Goal: Task Accomplishment & Management: Manage account settings

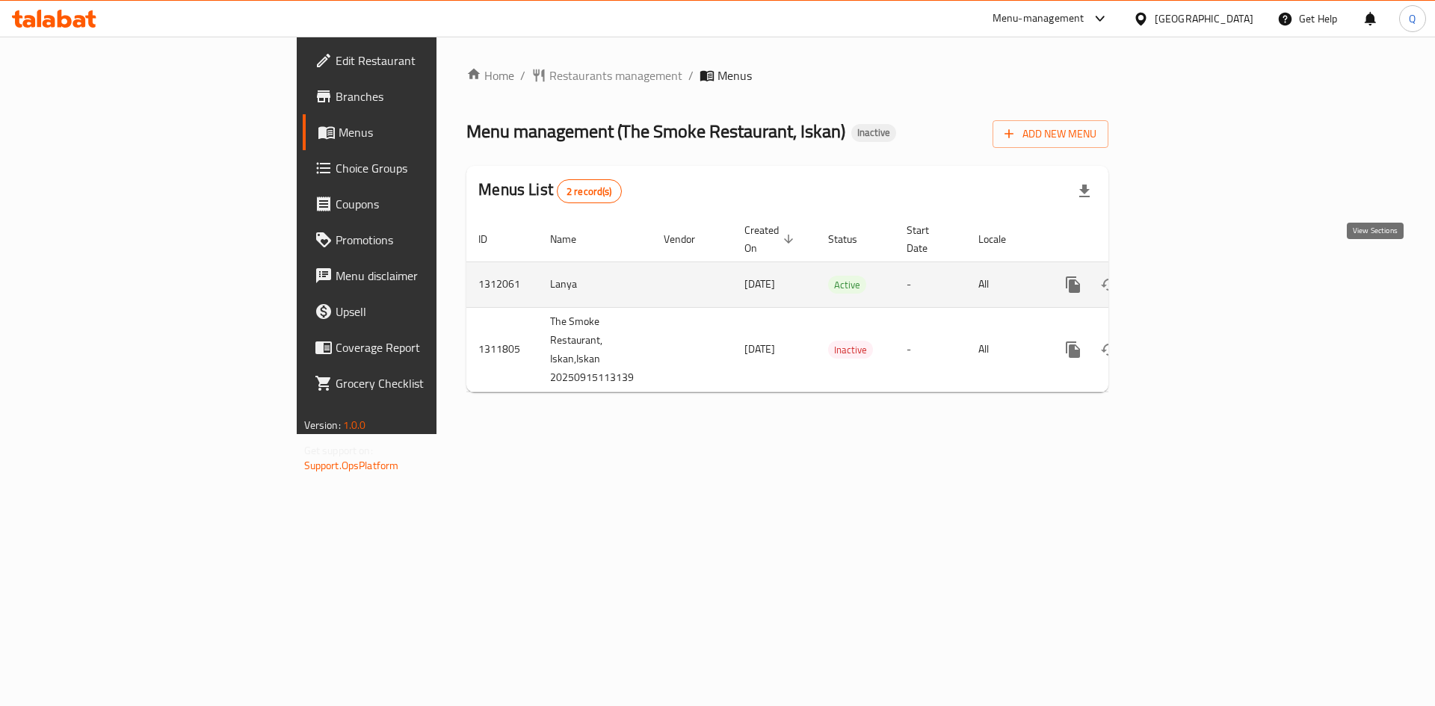
click at [1190, 276] on icon "enhanced table" at bounding box center [1181, 285] width 18 height 18
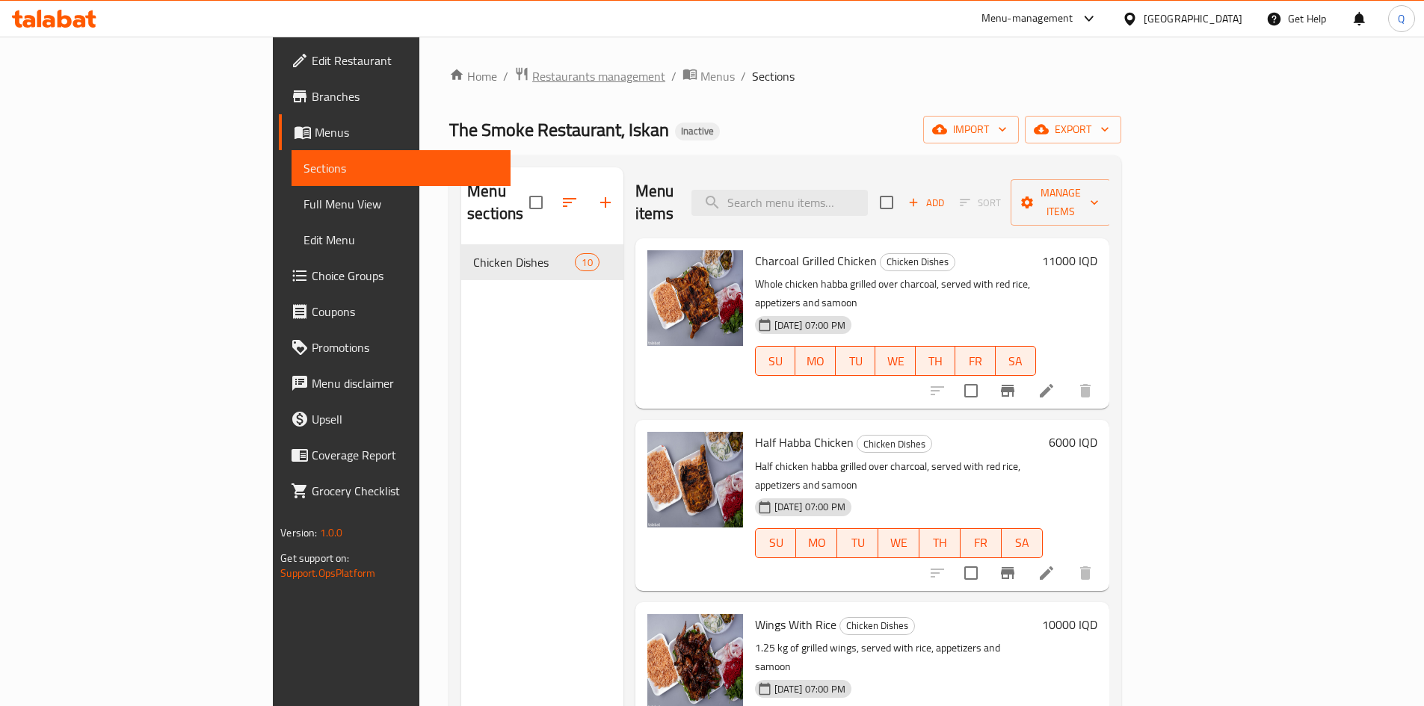
click at [532, 67] on span "Restaurants management" at bounding box center [598, 76] width 133 height 18
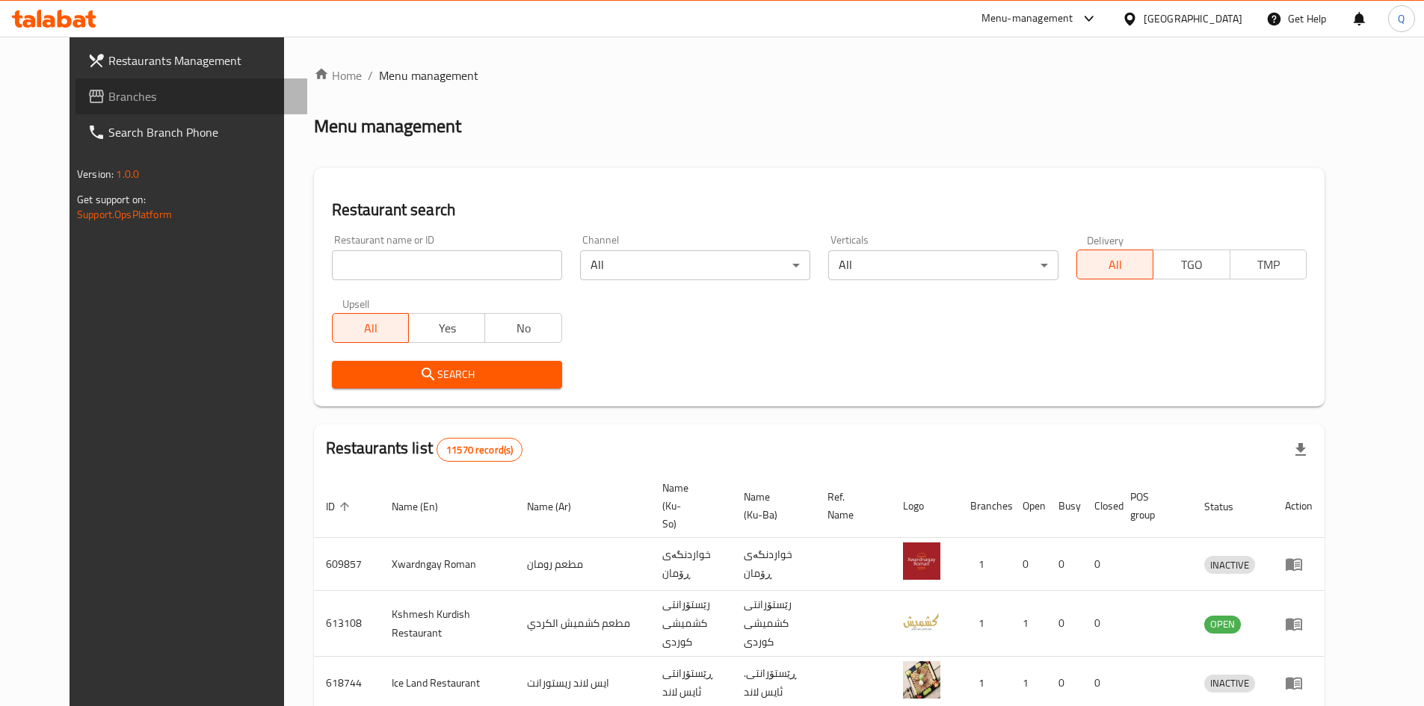
click at [108, 98] on span "Branches" at bounding box center [201, 96] width 187 height 18
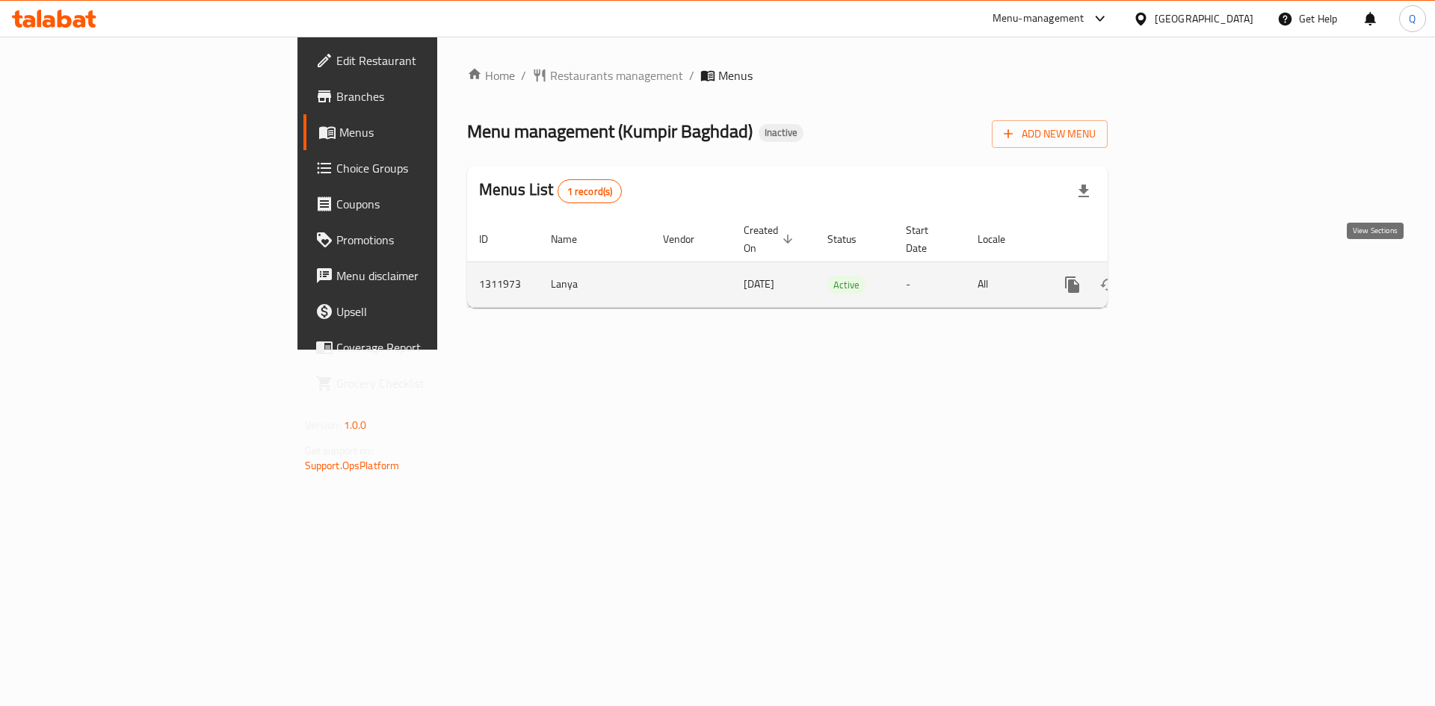
click at [1189, 276] on icon "enhanced table" at bounding box center [1180, 285] width 18 height 18
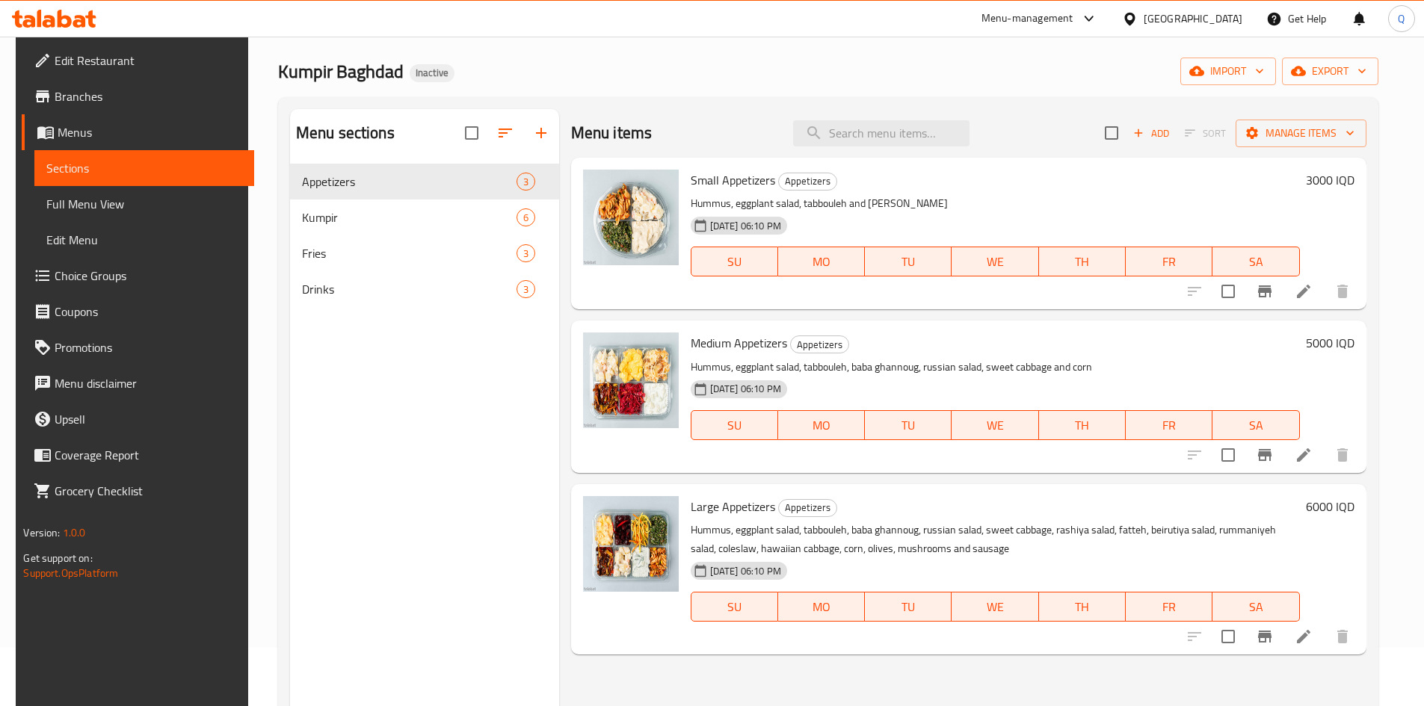
scroll to position [54, 0]
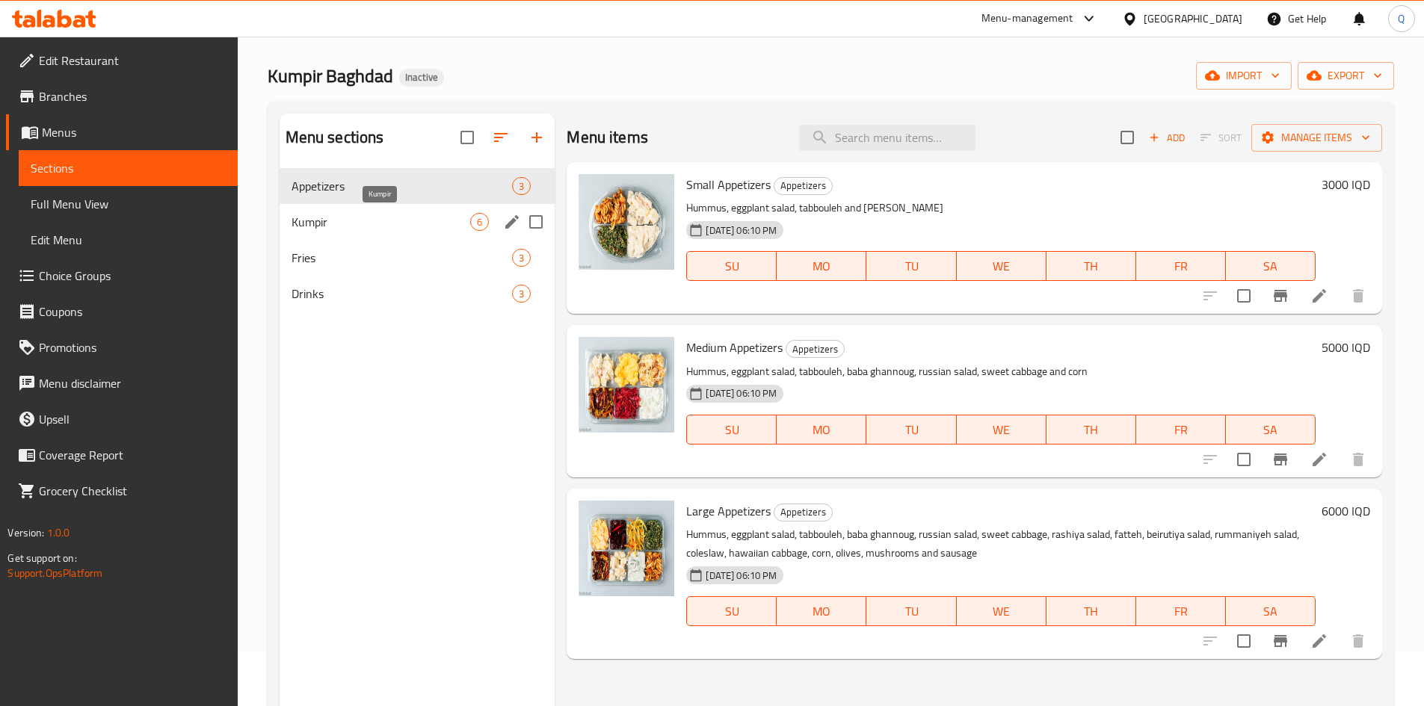
click at [352, 219] on span "Kumpir" at bounding box center [381, 222] width 179 height 18
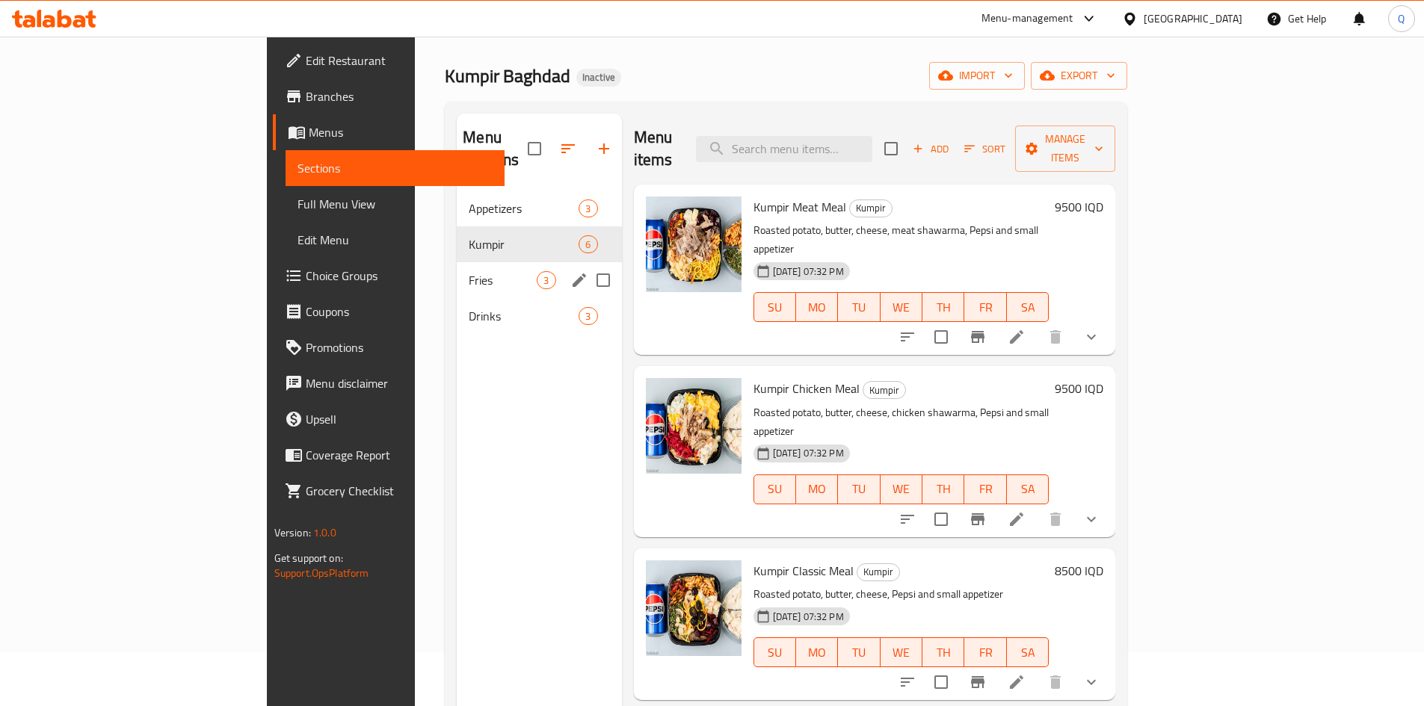
click at [469, 271] on span "Fries" at bounding box center [503, 280] width 68 height 18
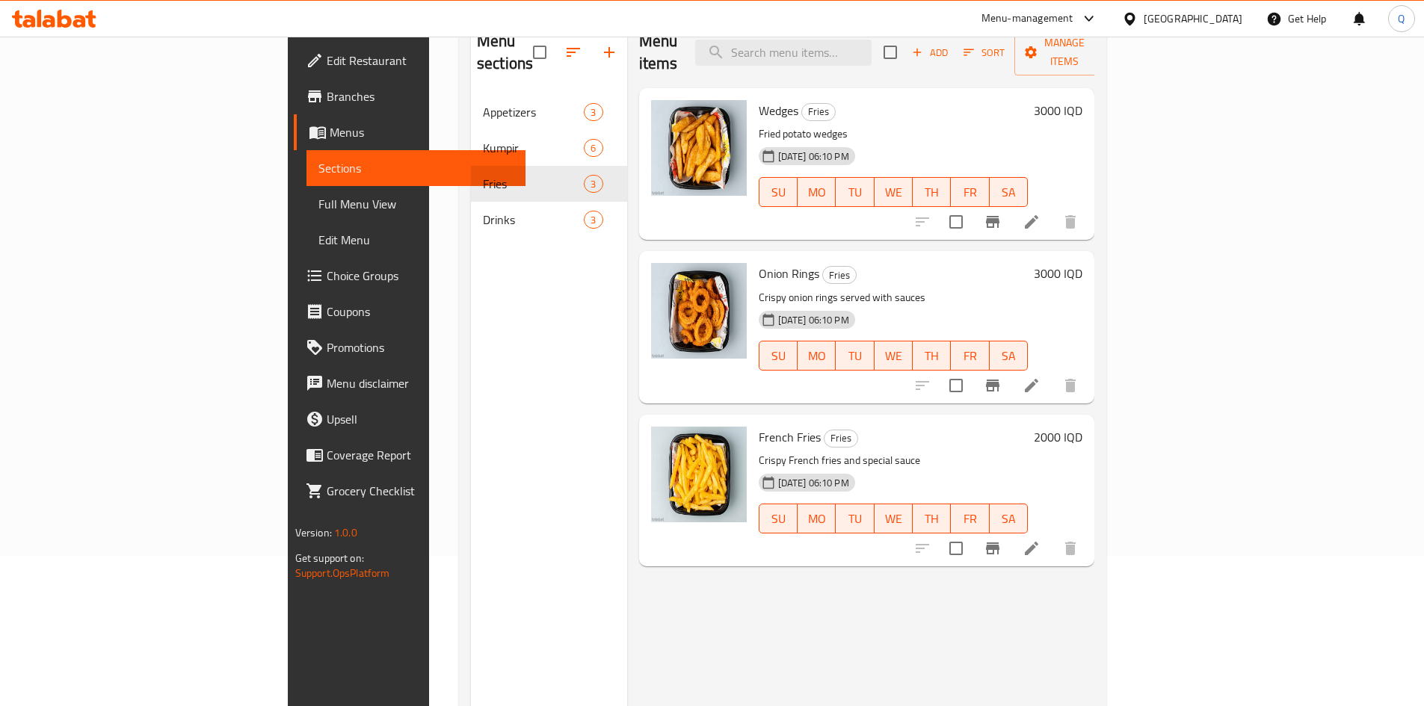
scroll to position [155, 0]
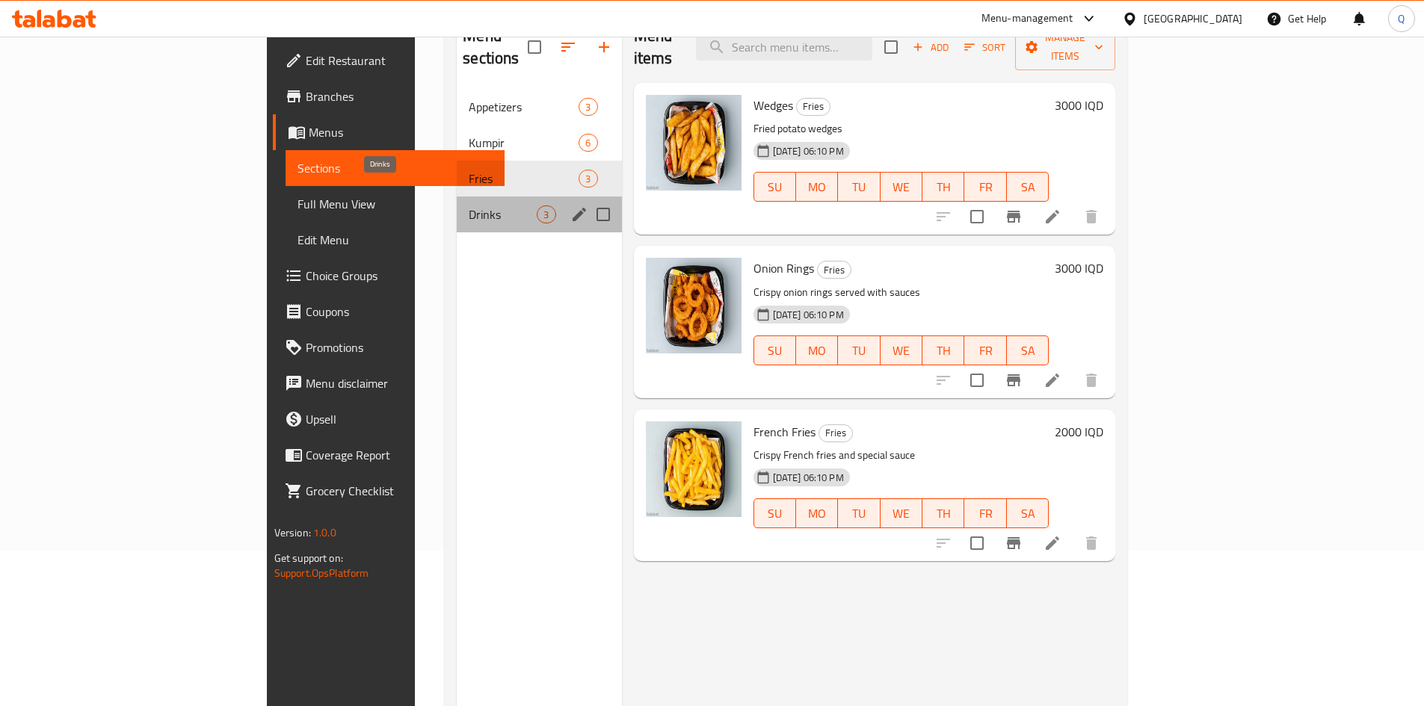
click at [469, 206] on span "Drinks" at bounding box center [503, 215] width 68 height 18
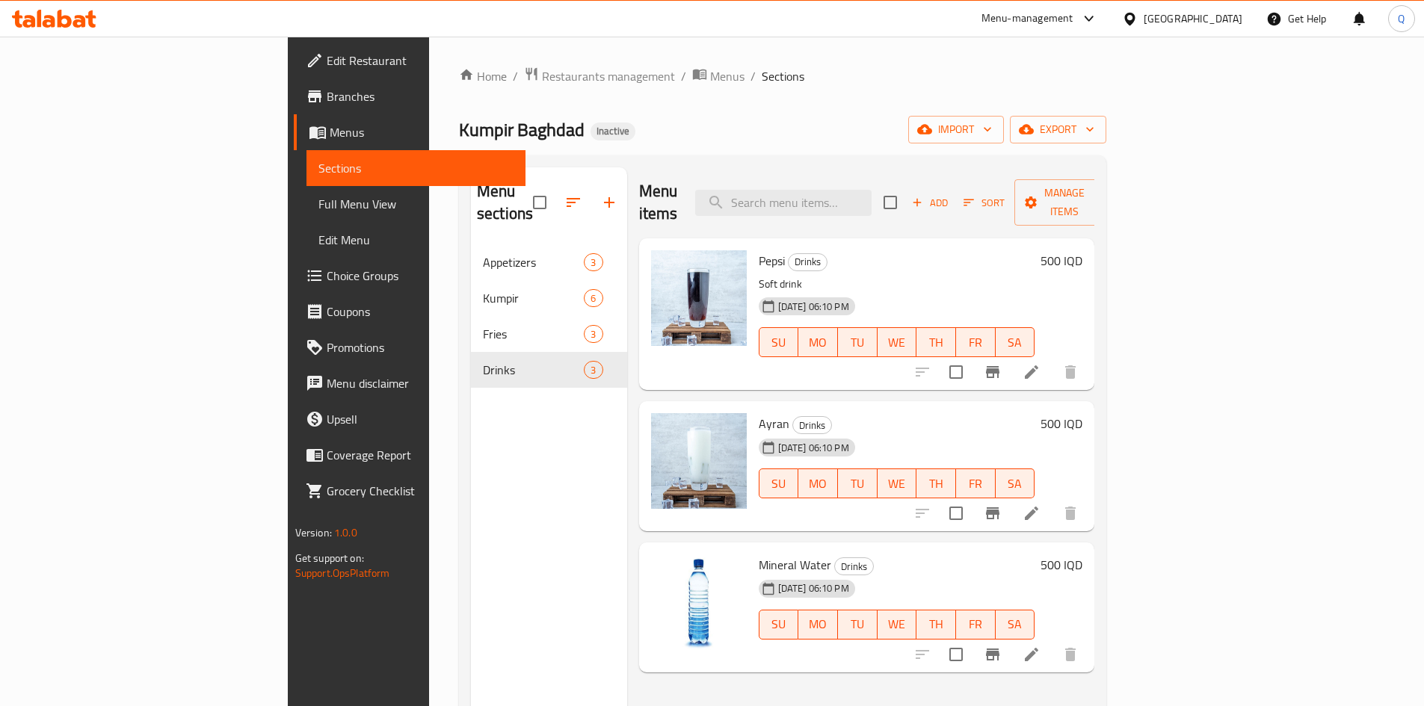
click at [483, 53] on div "Home / Restaurants management / Menus / Sections Kumpir Baghdad Inactive import…" at bounding box center [782, 476] width 707 height 879
click at [542, 67] on span "Restaurants management" at bounding box center [608, 76] width 133 height 18
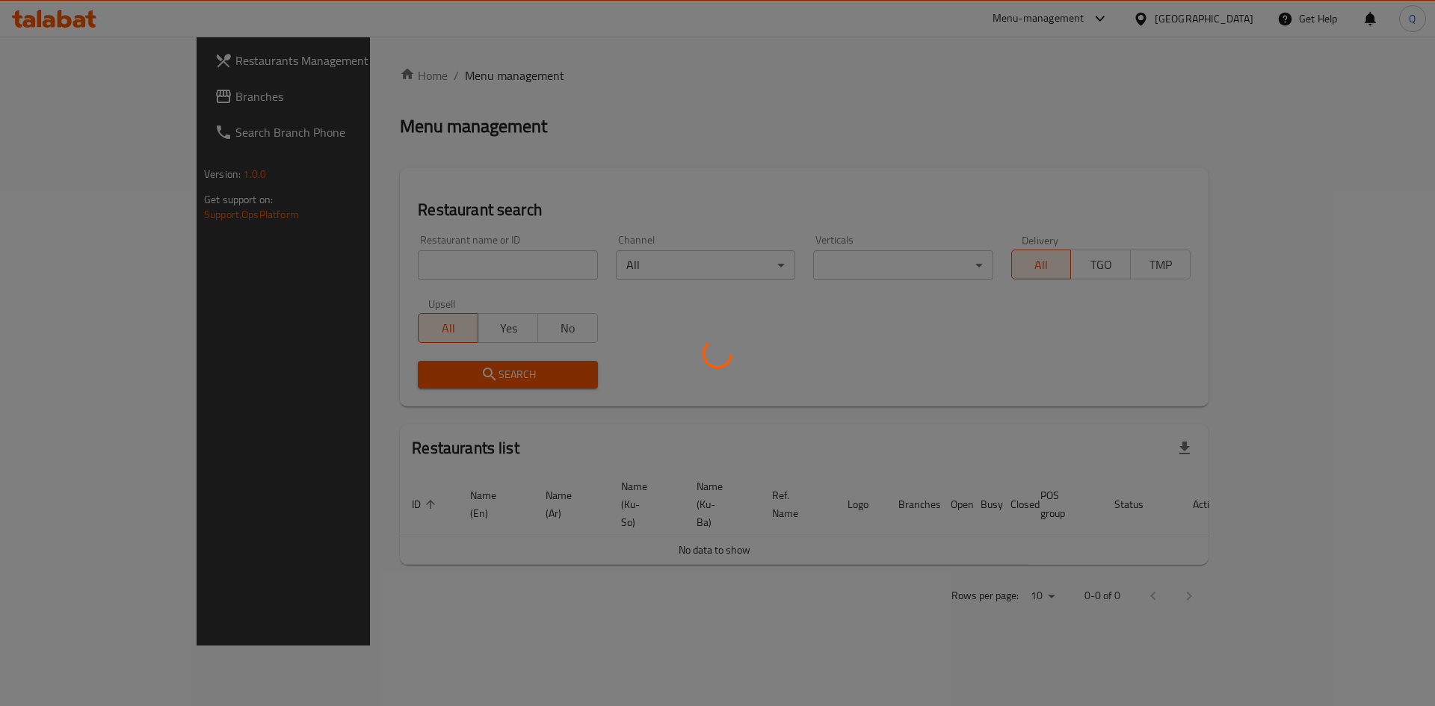
click at [66, 99] on div at bounding box center [717, 353] width 1435 height 706
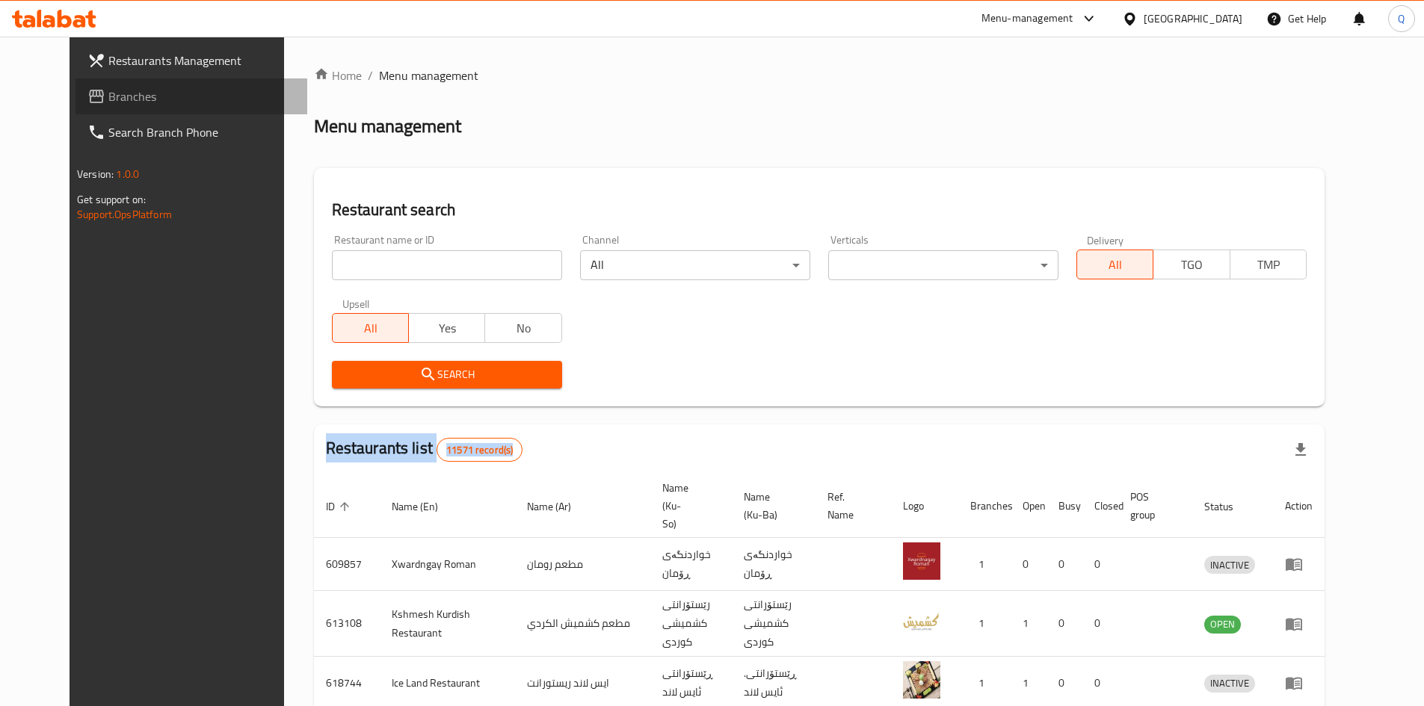
click at [108, 99] on span "Branches" at bounding box center [201, 96] width 187 height 18
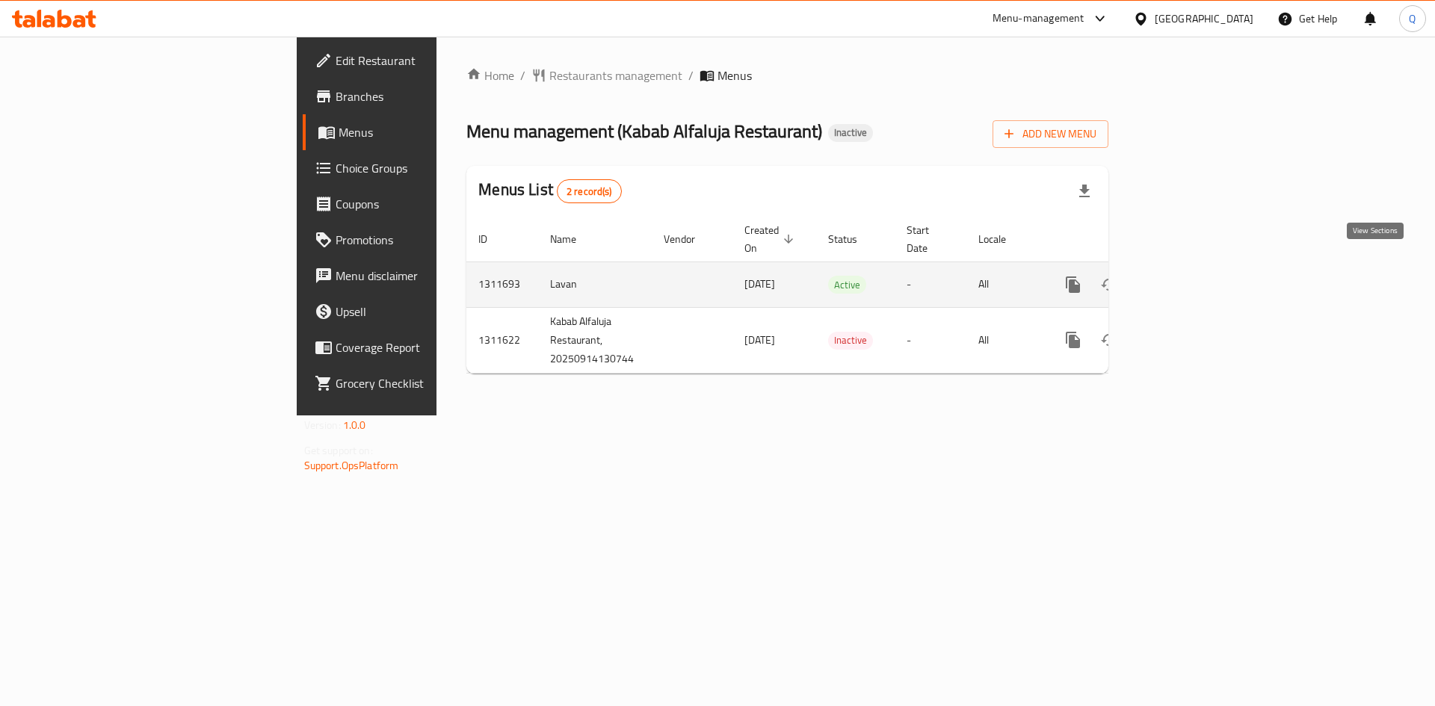
click at [1199, 278] on link "enhanced table" at bounding box center [1181, 285] width 36 height 36
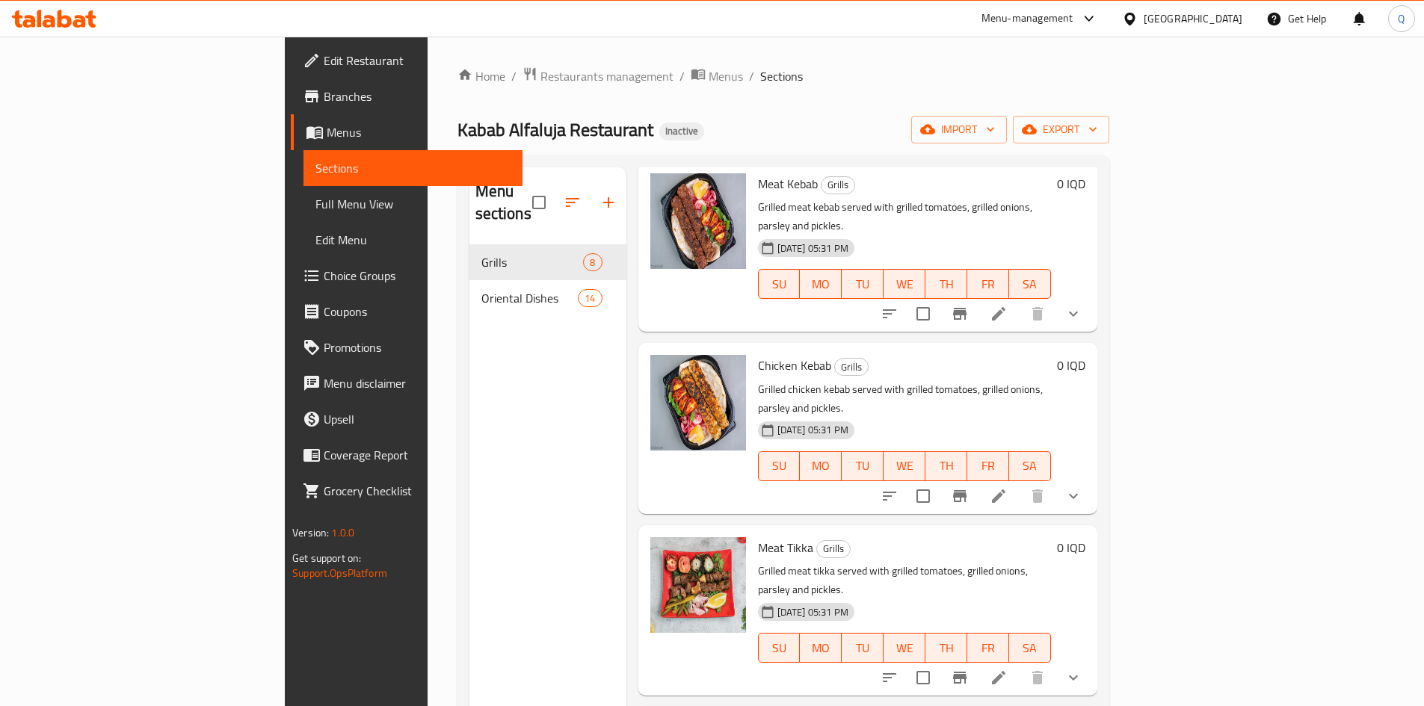
scroll to position [79, 0]
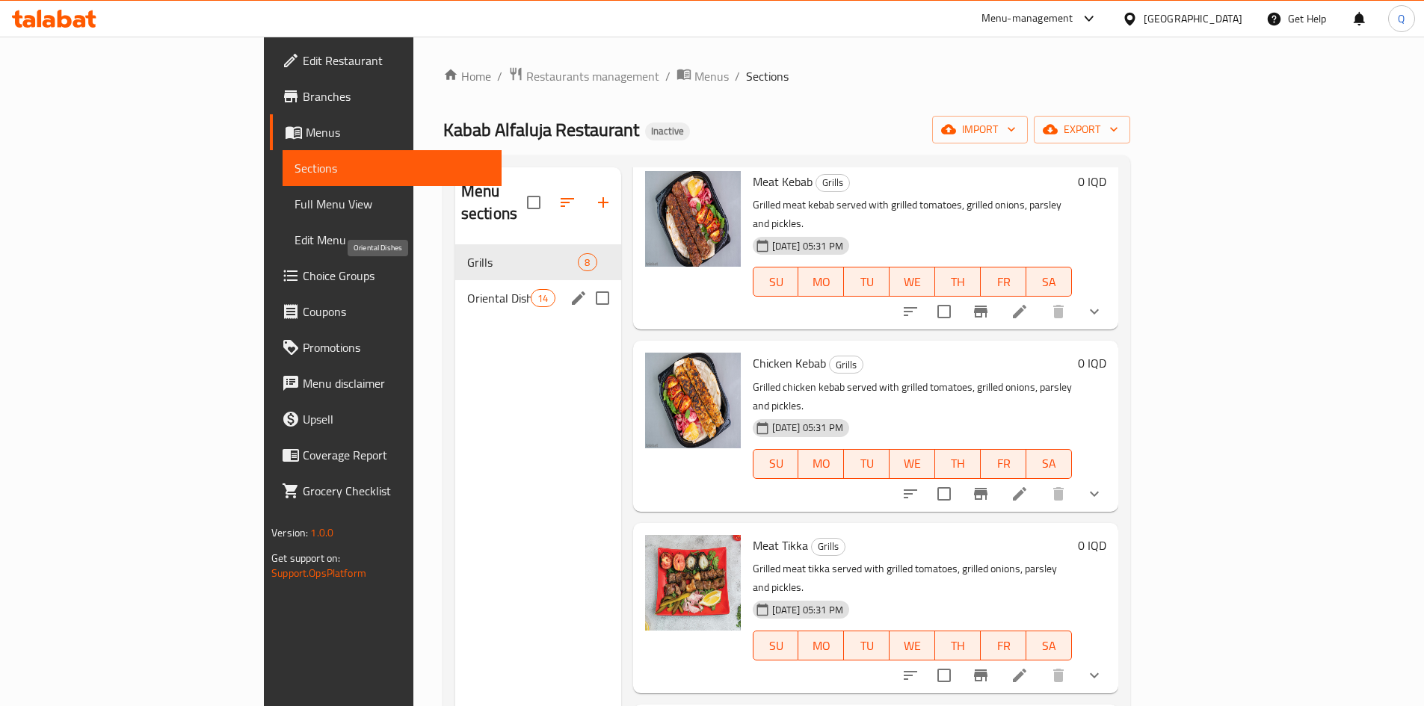
click at [467, 289] on span "Oriental Dishes" at bounding box center [499, 298] width 64 height 18
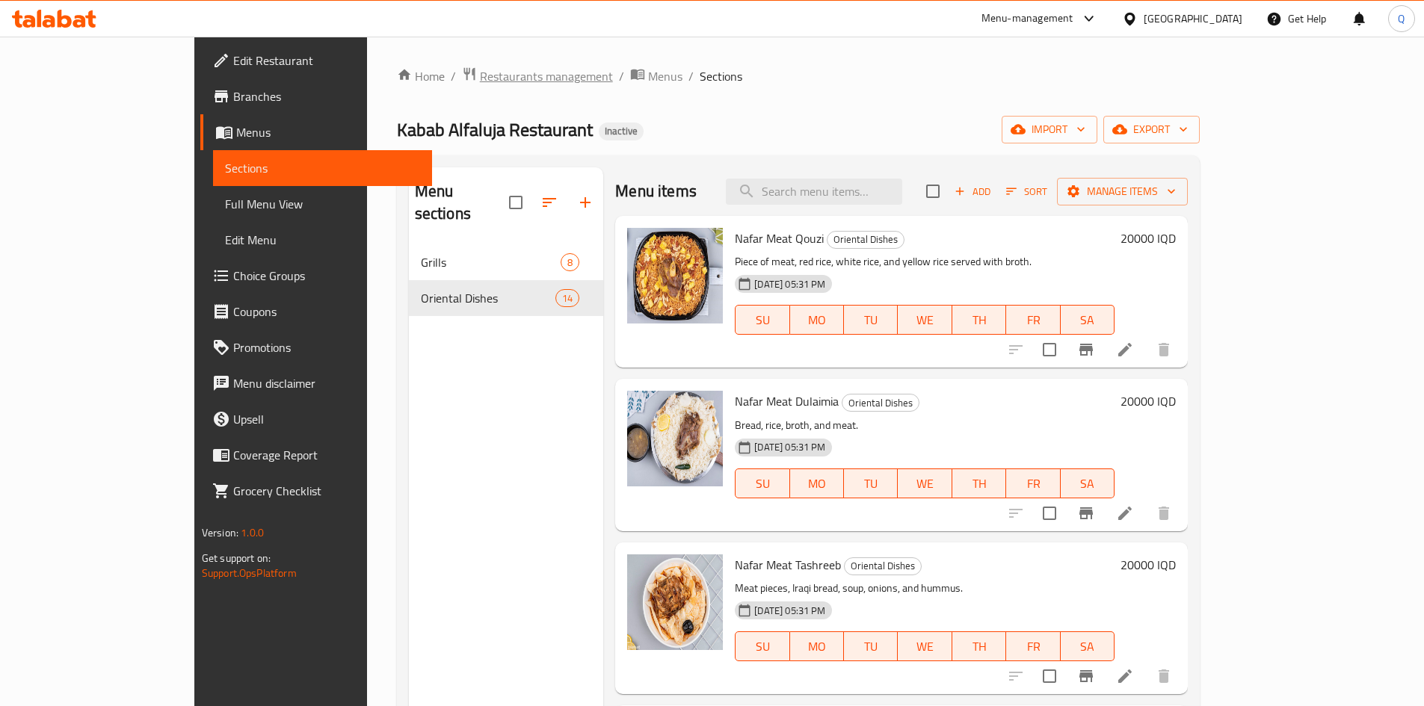
click at [480, 73] on span "Restaurants management" at bounding box center [546, 76] width 133 height 18
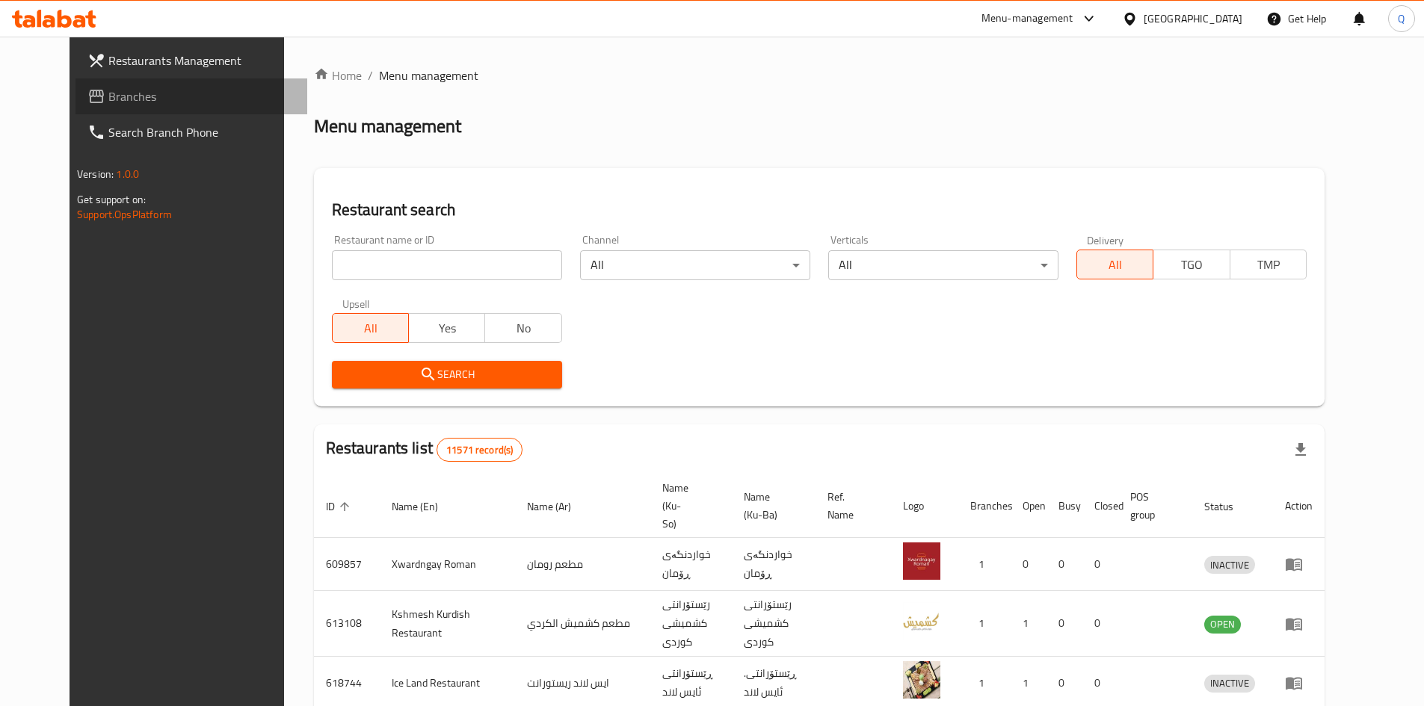
click at [108, 96] on span "Branches" at bounding box center [201, 96] width 187 height 18
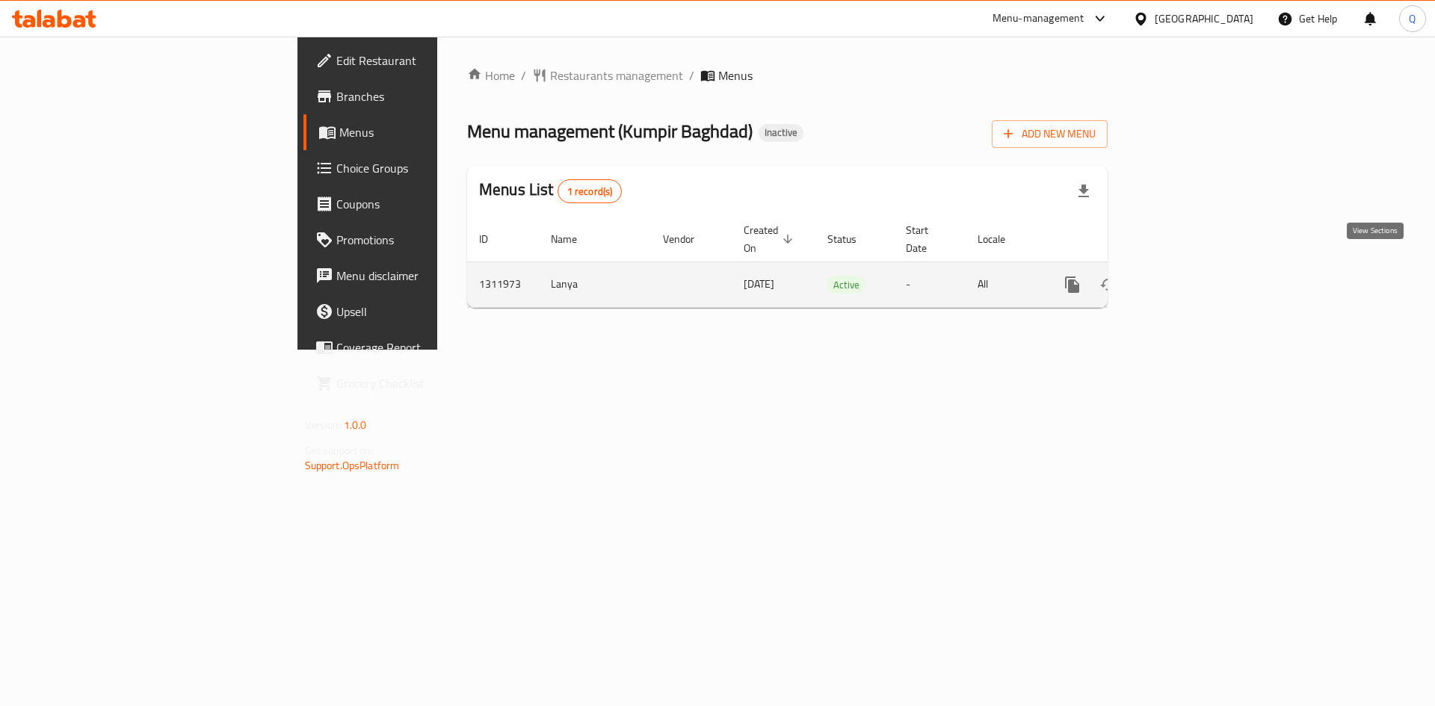
click at [1189, 276] on icon "enhanced table" at bounding box center [1180, 285] width 18 height 18
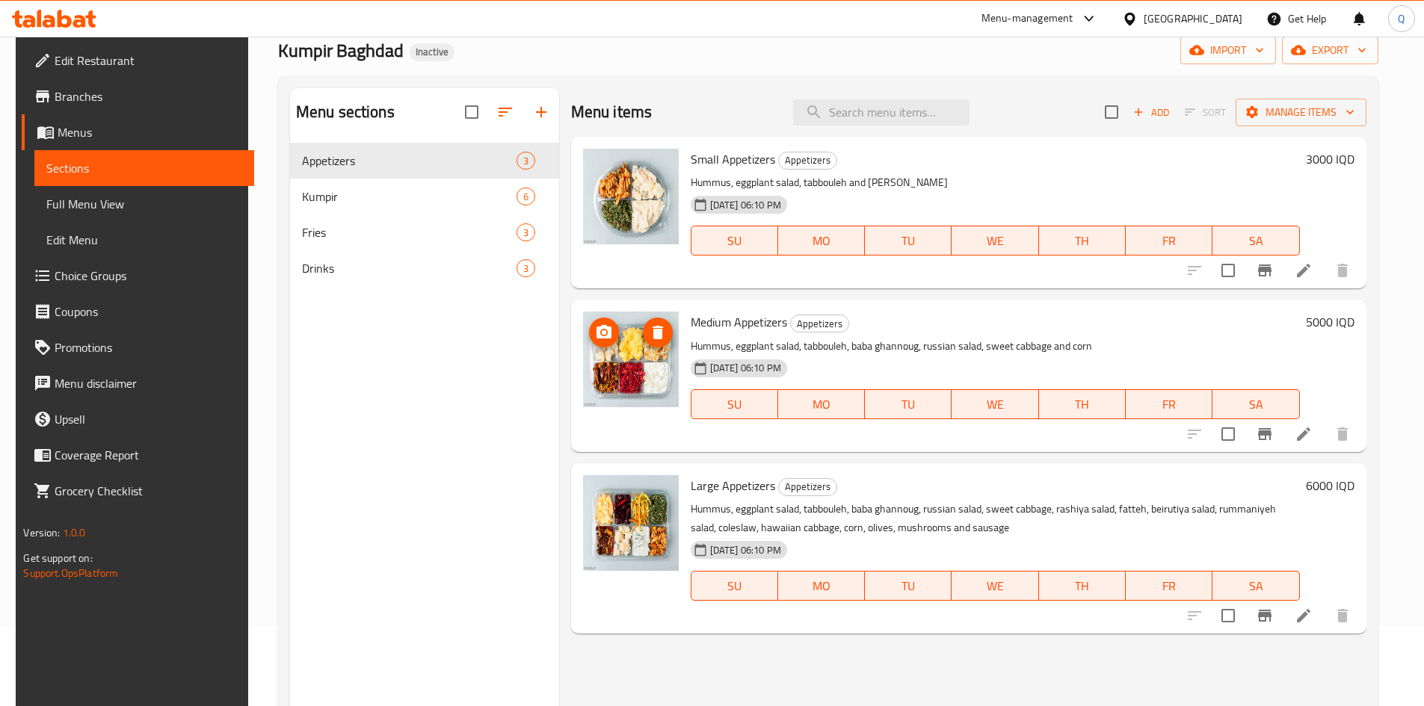
scroll to position [80, 0]
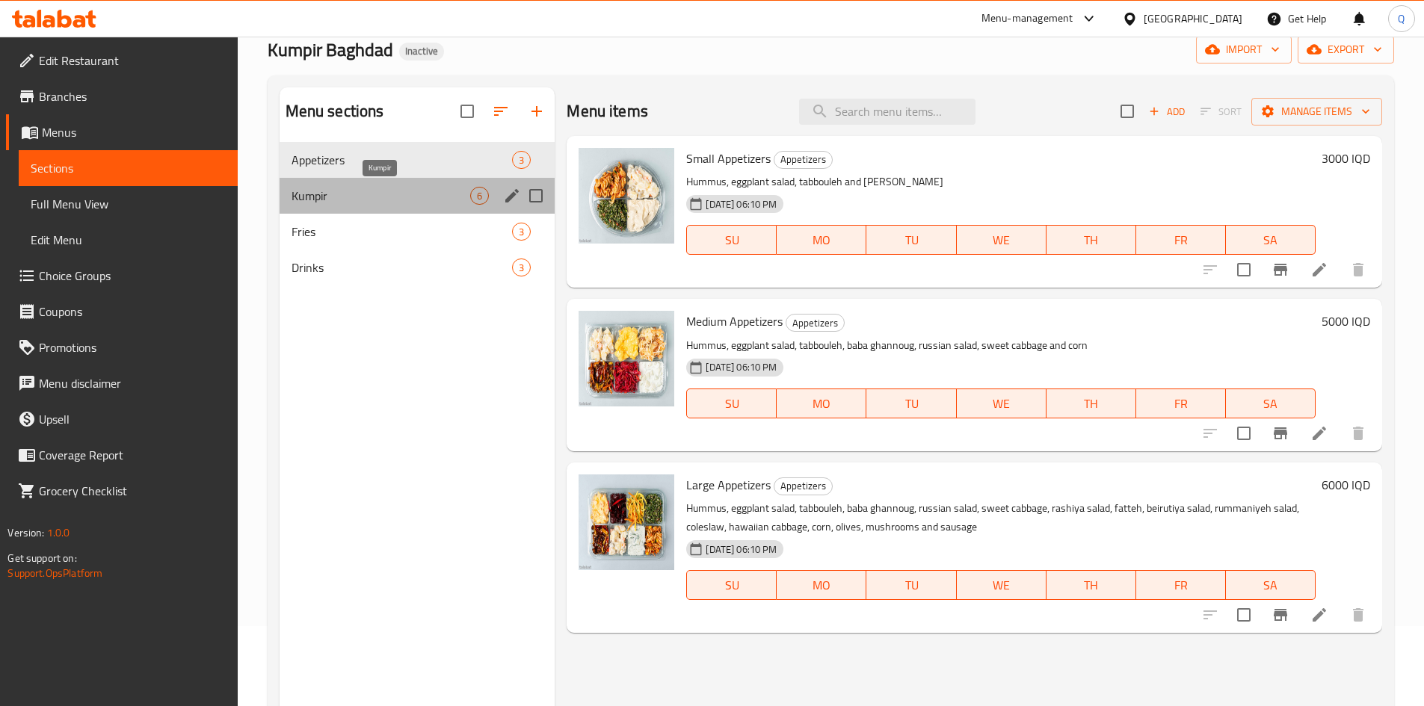
click at [381, 197] on span "Kumpir" at bounding box center [381, 196] width 179 height 18
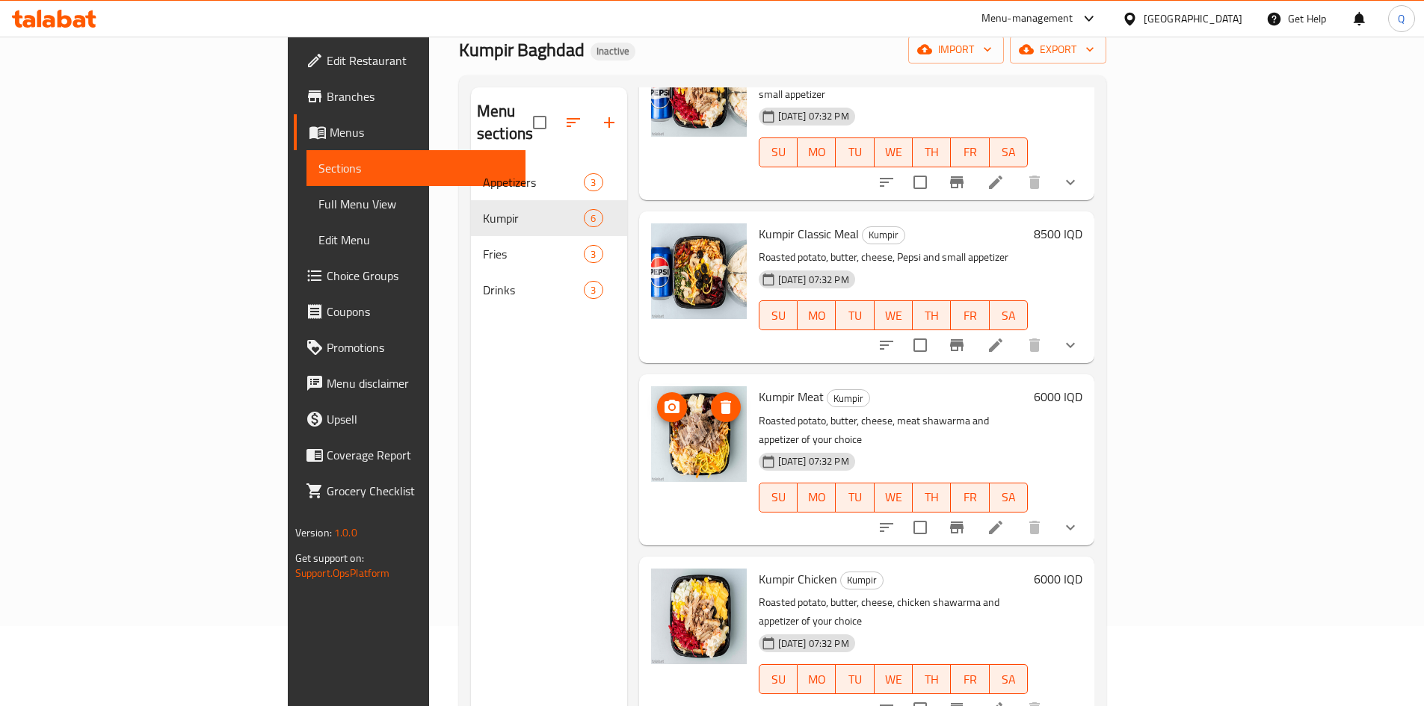
scroll to position [209, 0]
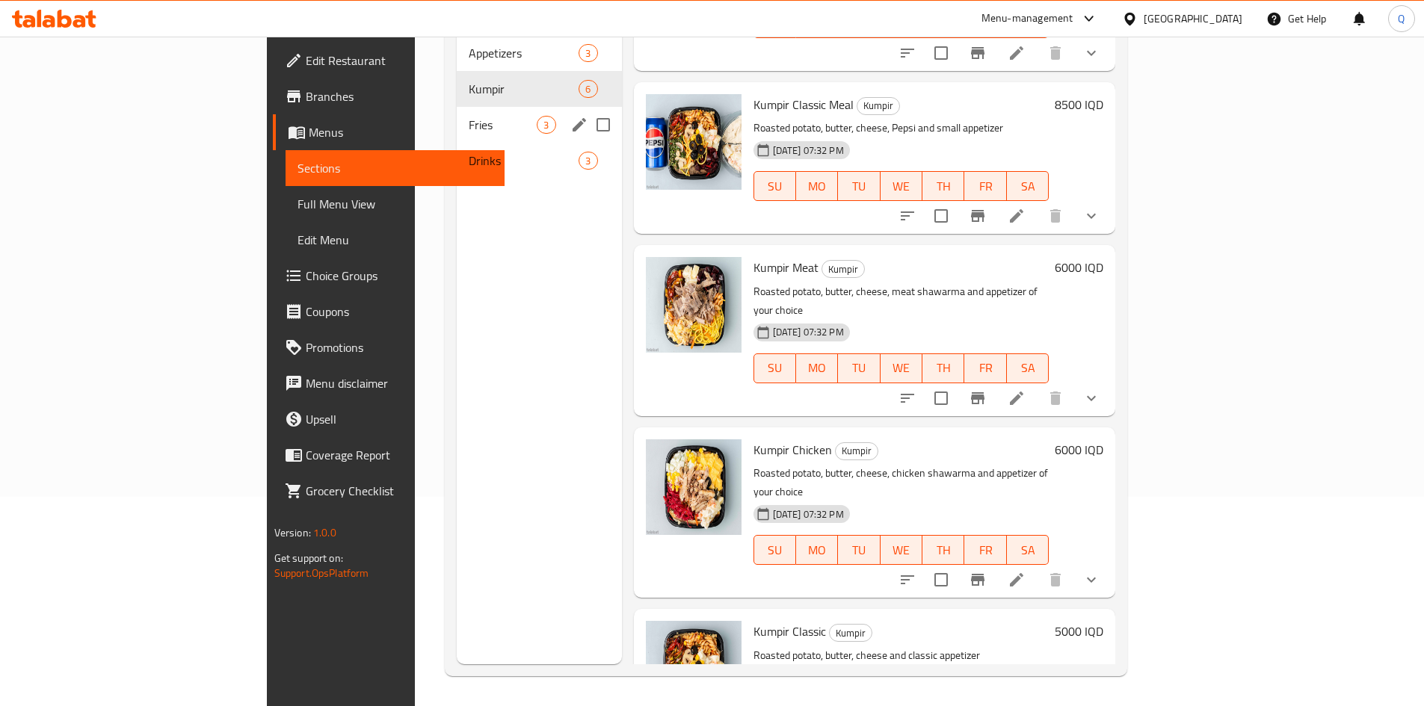
click at [457, 113] on div "Fries 3" at bounding box center [539, 125] width 164 height 36
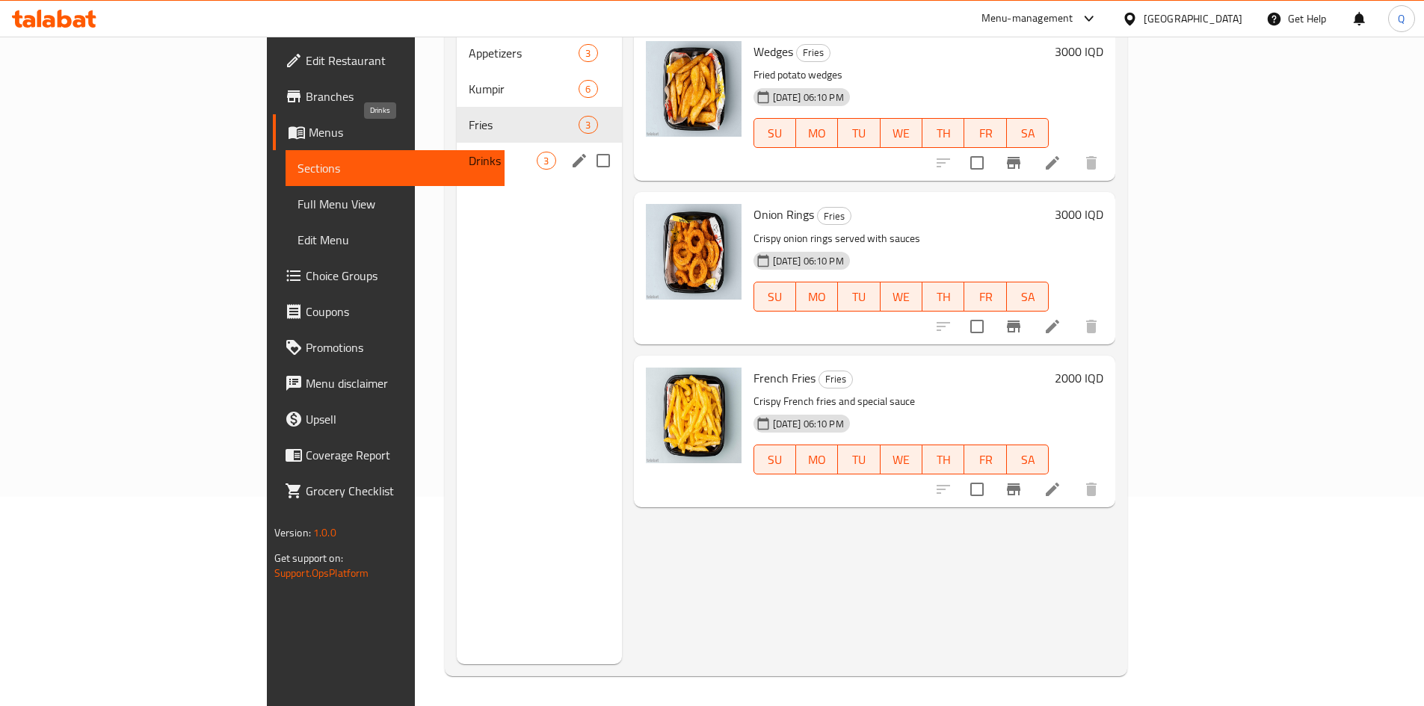
click at [469, 152] on span "Drinks" at bounding box center [503, 161] width 68 height 18
